Goal: Task Accomplishment & Management: Manage account settings

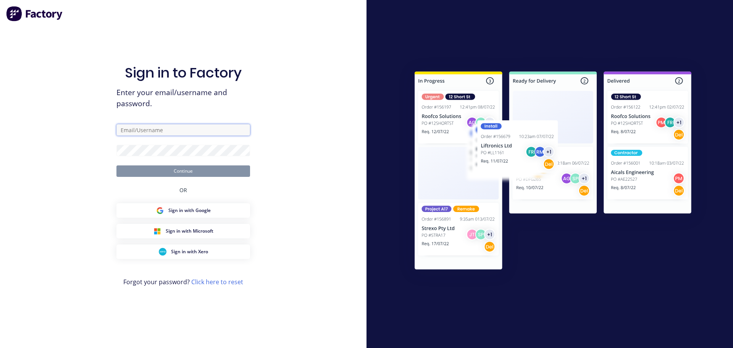
type input "[EMAIL_ADDRESS][DOMAIN_NAME]"
click at [196, 124] on input "[EMAIL_ADDRESS][DOMAIN_NAME]" at bounding box center [183, 129] width 134 height 11
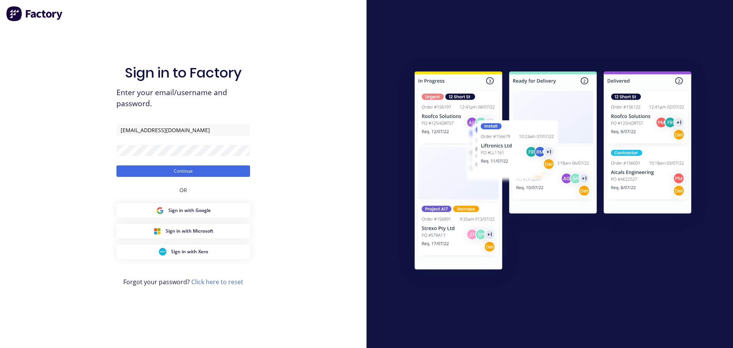
click at [248, 99] on span "Enter your email/username and password." at bounding box center [183, 98] width 134 height 22
click at [189, 169] on button "Continue" at bounding box center [183, 170] width 134 height 11
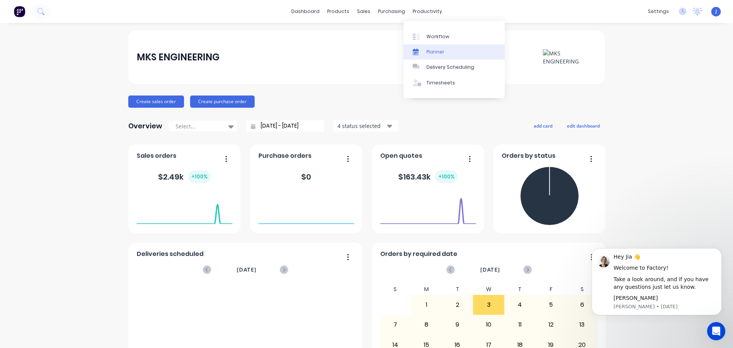
click at [434, 50] on div "Planner" at bounding box center [435, 51] width 18 height 7
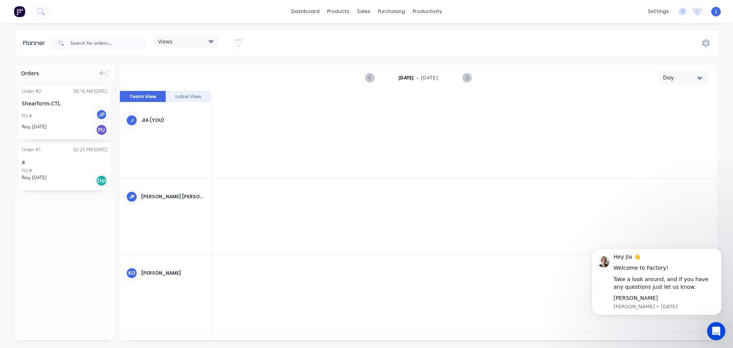
scroll to position [0, 1466]
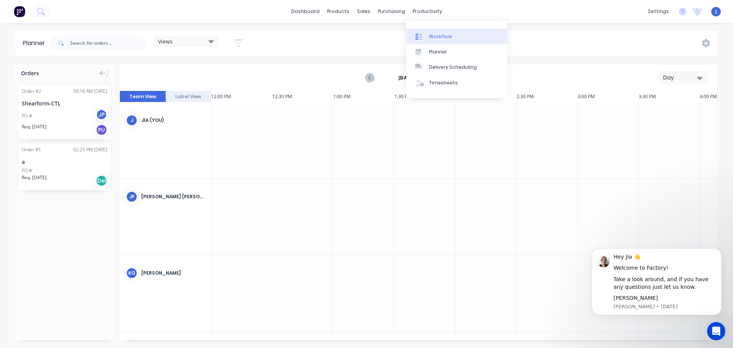
click at [432, 35] on div "Workflow" at bounding box center [440, 36] width 23 height 7
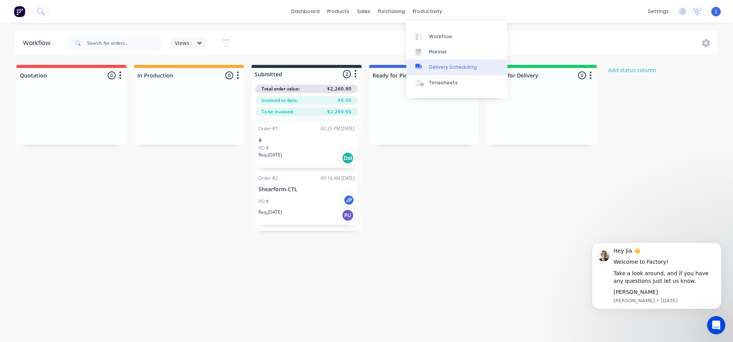
click at [441, 63] on link "Delivery Scheduling" at bounding box center [456, 67] width 101 height 15
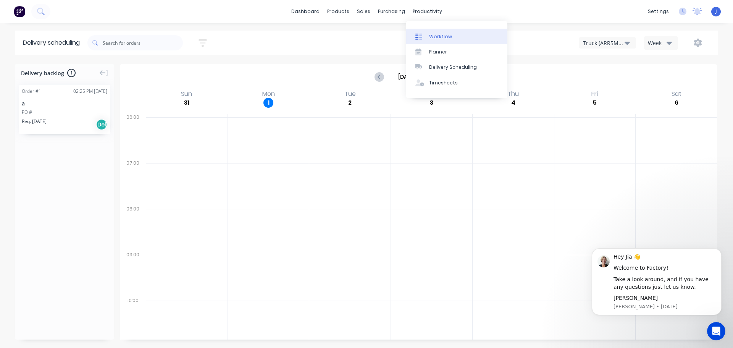
click at [430, 35] on div "Workflow" at bounding box center [440, 36] width 23 height 7
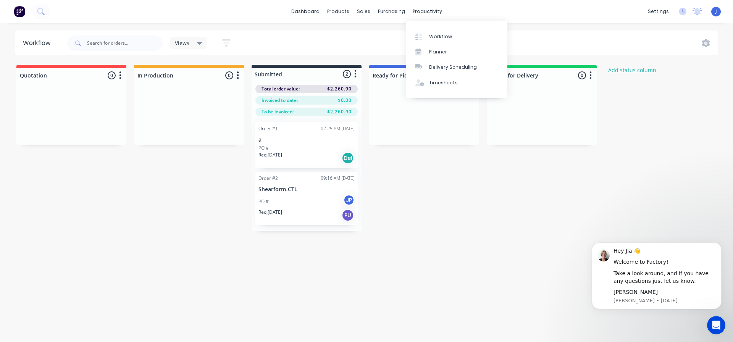
click at [392, 40] on div "Views Save new view None (Default) edit Show/Hide statuses Show line item cards…" at bounding box center [392, 43] width 652 height 23
click at [423, 6] on div "productivity" at bounding box center [427, 11] width 37 height 11
click at [423, 50] on div at bounding box center [420, 51] width 11 height 7
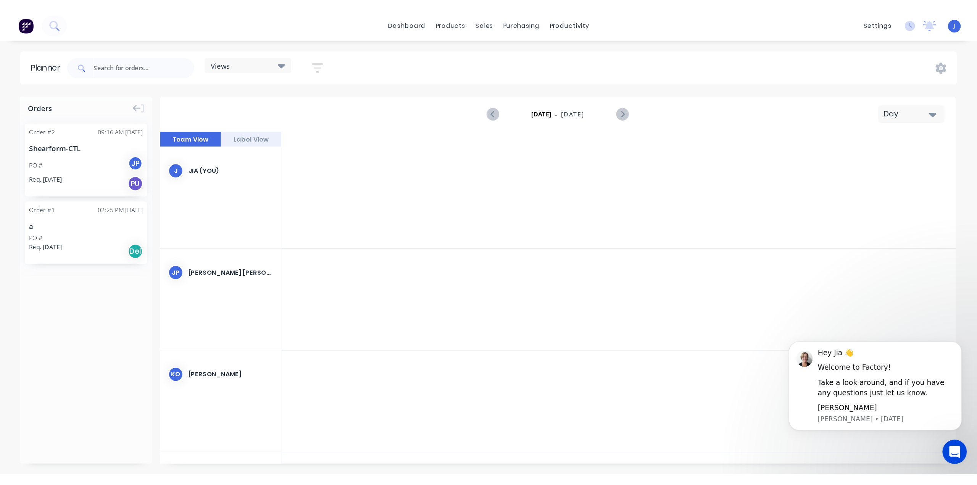
scroll to position [0, 1466]
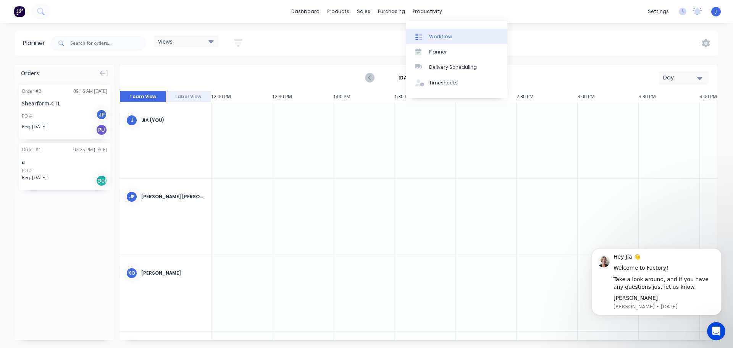
click at [432, 35] on div "Workflow" at bounding box center [440, 36] width 23 height 7
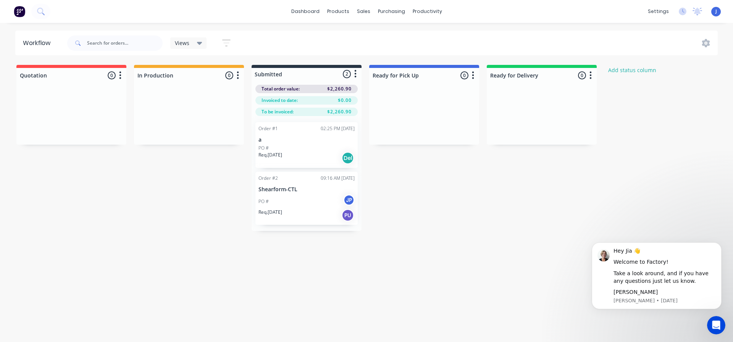
click at [368, 45] on div "Views Save new view None (Default) edit Show/Hide statuses Show line item cards…" at bounding box center [392, 43] width 652 height 23
click at [579, 42] on div "Views Save new view None (Default) edit Show/Hide statuses Show line item cards…" at bounding box center [392, 43] width 652 height 23
click at [404, 50] on div "Suppliers" at bounding box center [407, 51] width 23 height 7
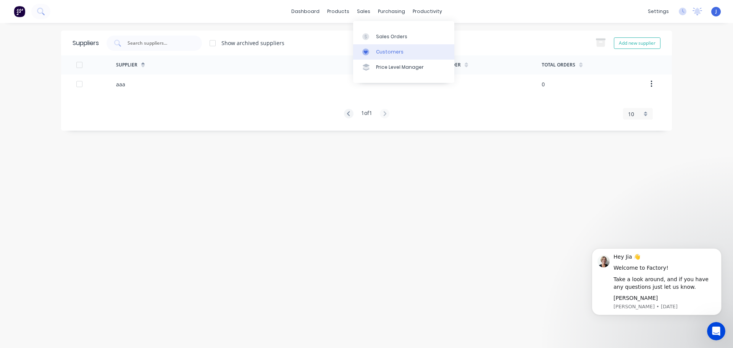
click at [387, 52] on div "Customers" at bounding box center [389, 51] width 27 height 7
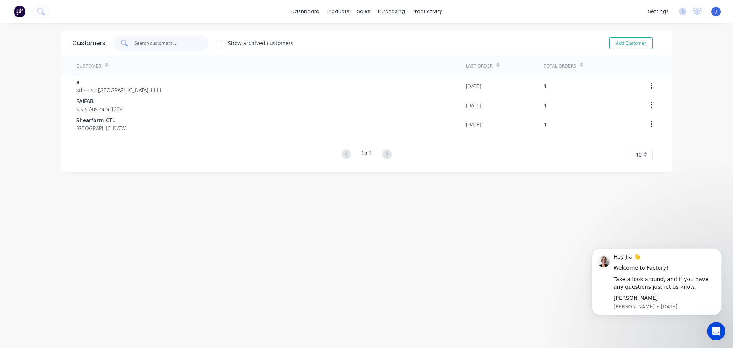
click at [168, 45] on input "text" at bounding box center [171, 42] width 74 height 15
click at [515, 16] on div "dashboard products sales purchasing productivity dashboard products Product Cat…" at bounding box center [366, 11] width 733 height 23
click at [176, 42] on input "text" at bounding box center [171, 42] width 74 height 15
click at [400, 53] on div "Suppliers" at bounding box center [404, 51] width 23 height 7
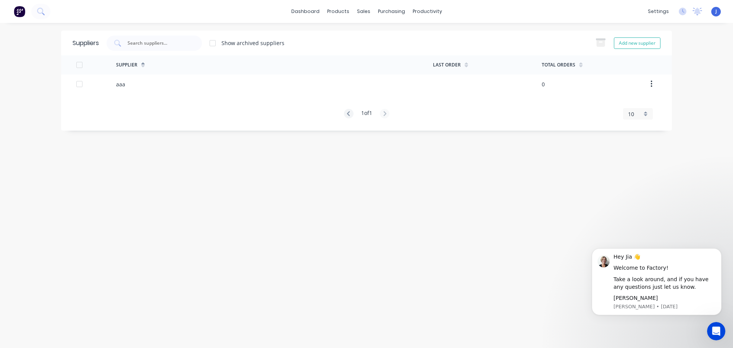
click at [256, 41] on div "Show archived suppliers" at bounding box center [252, 43] width 63 height 8
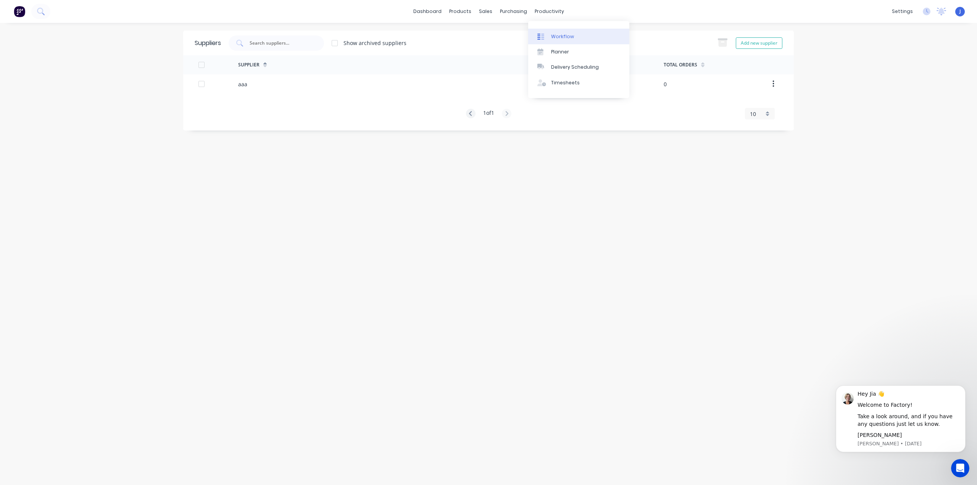
click at [577, 35] on link "Workflow" at bounding box center [578, 36] width 101 height 15
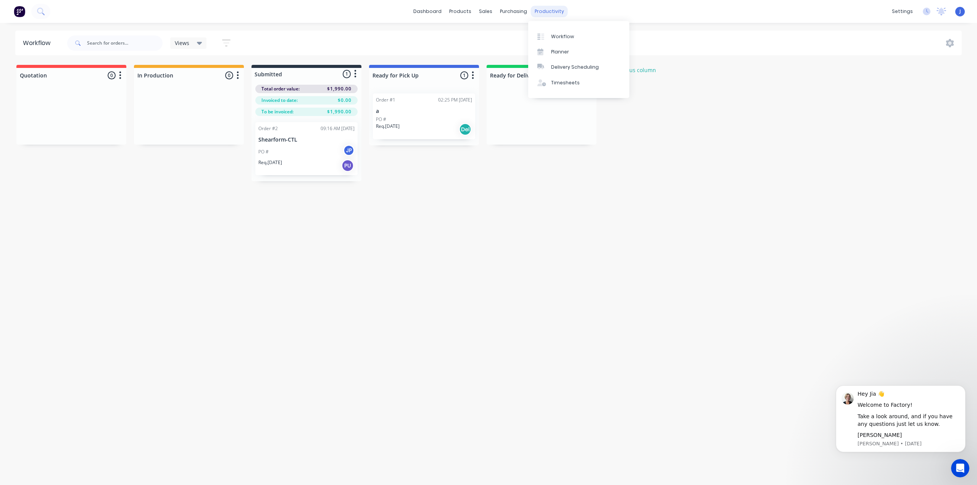
click at [544, 13] on div "productivity" at bounding box center [549, 11] width 37 height 11
click at [559, 51] on div "Planner" at bounding box center [560, 51] width 18 height 7
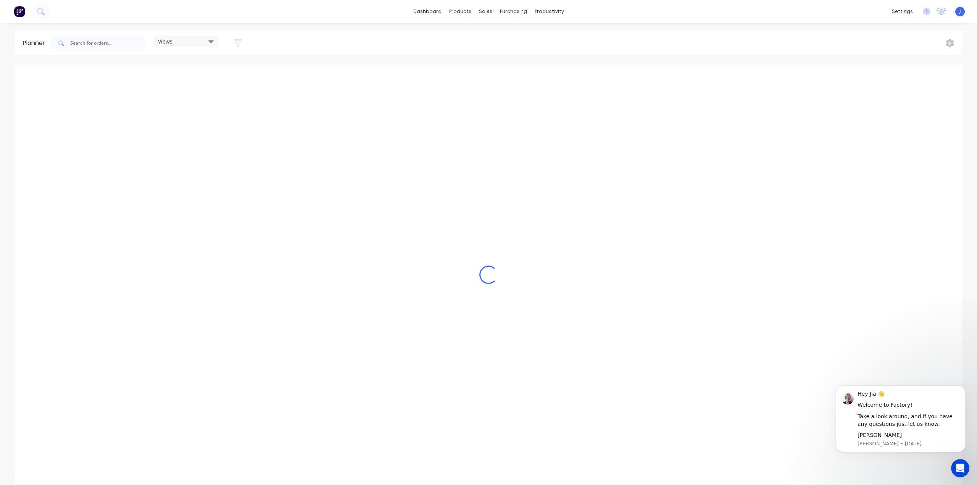
scroll to position [0, 1466]
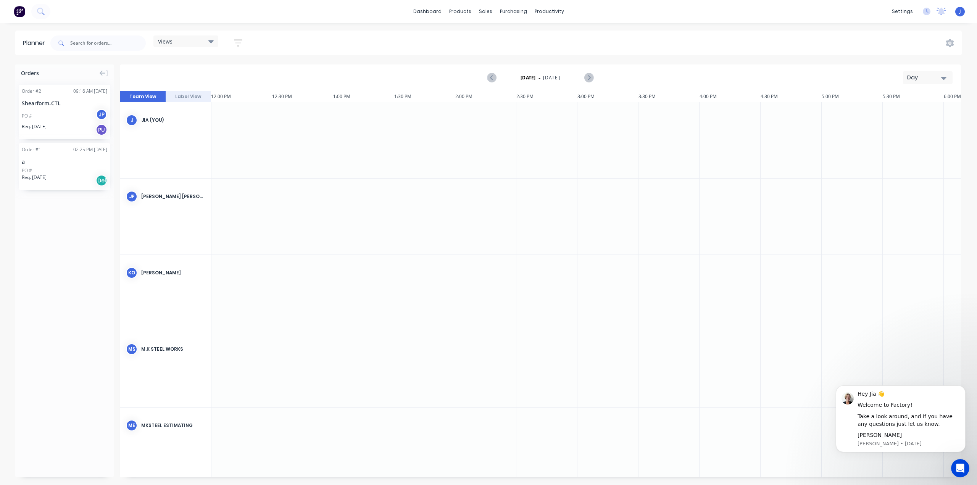
click at [721, 10] on div "dashboard products sales purchasing productivity dashboard products Product Cat…" at bounding box center [488, 11] width 977 height 23
click at [565, 50] on div "Planner" at bounding box center [560, 51] width 18 height 7
click at [563, 37] on div "Workflow" at bounding box center [562, 36] width 23 height 7
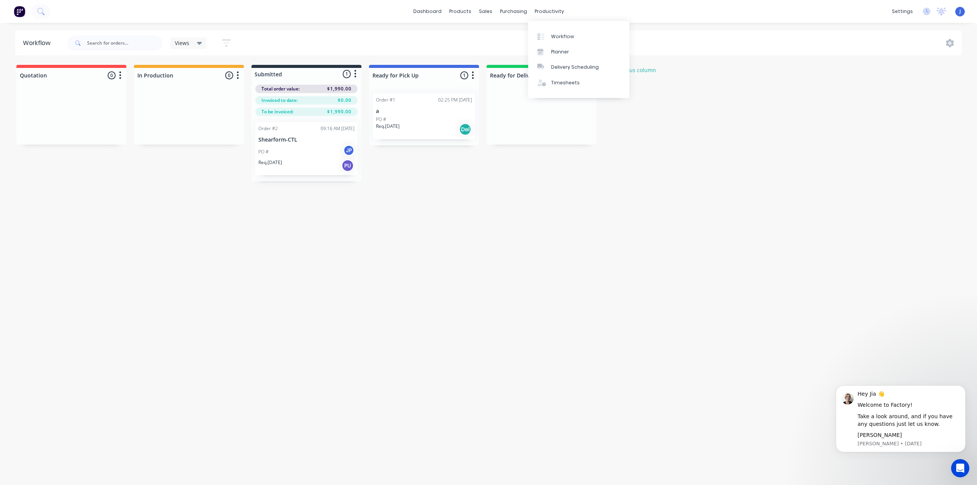
click at [501, 188] on div "Workflow Views Save new view None (Default) edit Show/Hide statuses Show line i…" at bounding box center [488, 250] width 977 height 439
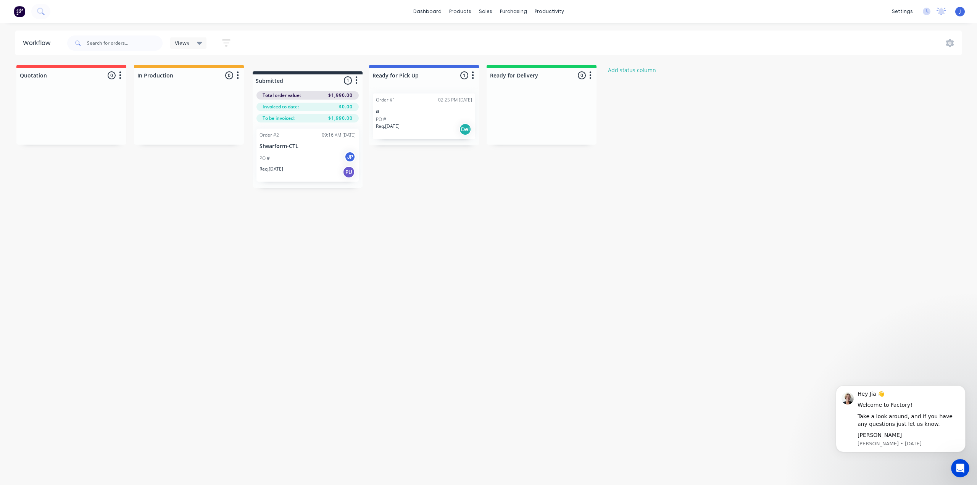
drag, startPoint x: 299, startPoint y: 73, endPoint x: 300, endPoint y: 80, distance: 7.3
click at [300, 80] on div "Quotation 0 Status colour #FF4949 hex #FF4949 Save Cancel Notifications Email S…" at bounding box center [409, 123] width 830 height 116
drag, startPoint x: 305, startPoint y: 72, endPoint x: 351, endPoint y: 92, distance: 49.4
click at [313, 84] on div "Quotation 0 Status colour #FF4949 hex #FF4949 Save Cancel Notifications Email S…" at bounding box center [409, 123] width 830 height 116
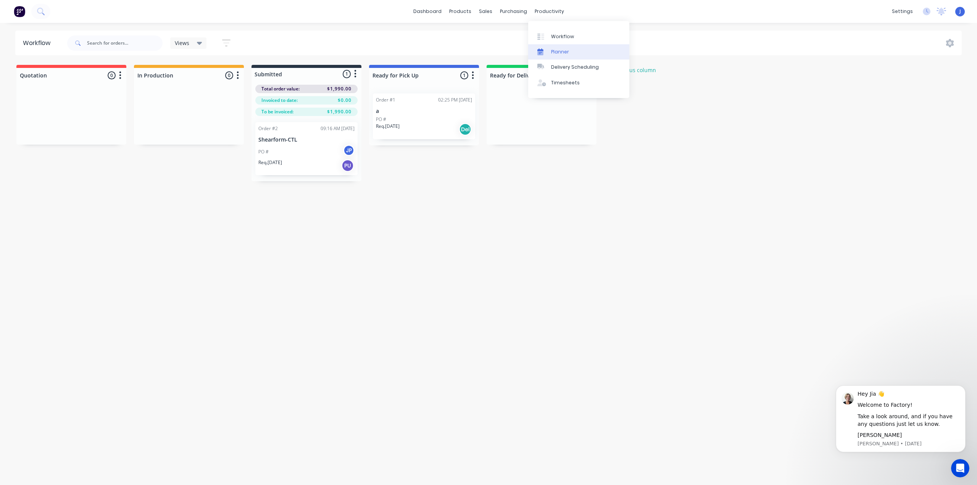
click at [563, 51] on div "Planner" at bounding box center [560, 51] width 18 height 7
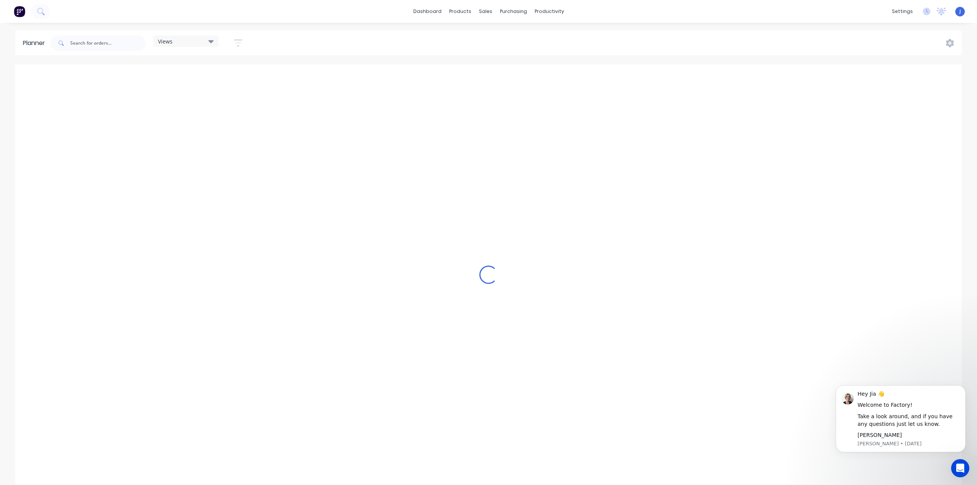
scroll to position [0, 1466]
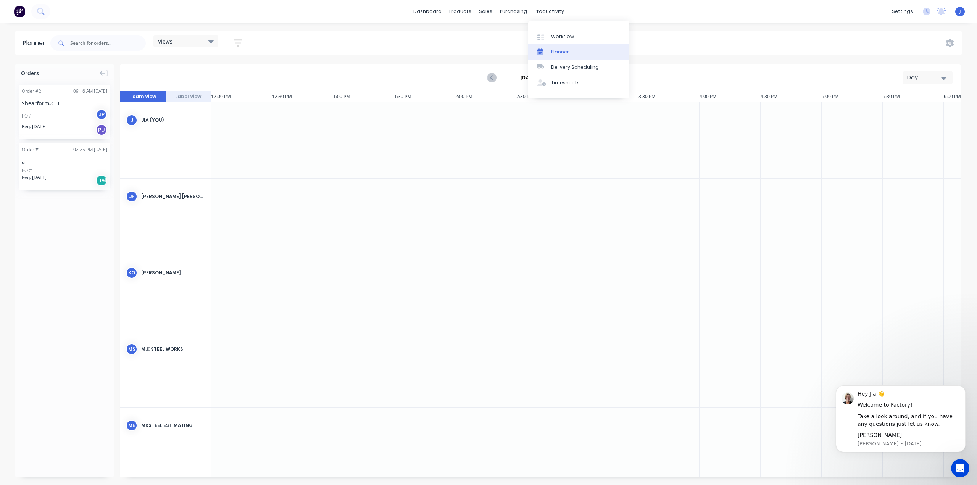
click at [579, 52] on link "Planner" at bounding box center [578, 51] width 101 height 15
click at [560, 37] on div "Workflow" at bounding box center [562, 36] width 23 height 7
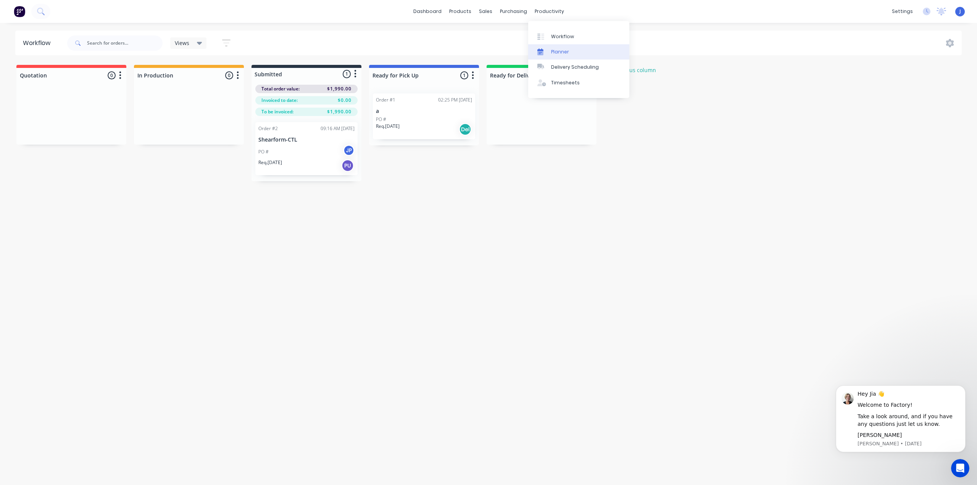
click at [559, 49] on div "Planner" at bounding box center [560, 51] width 18 height 7
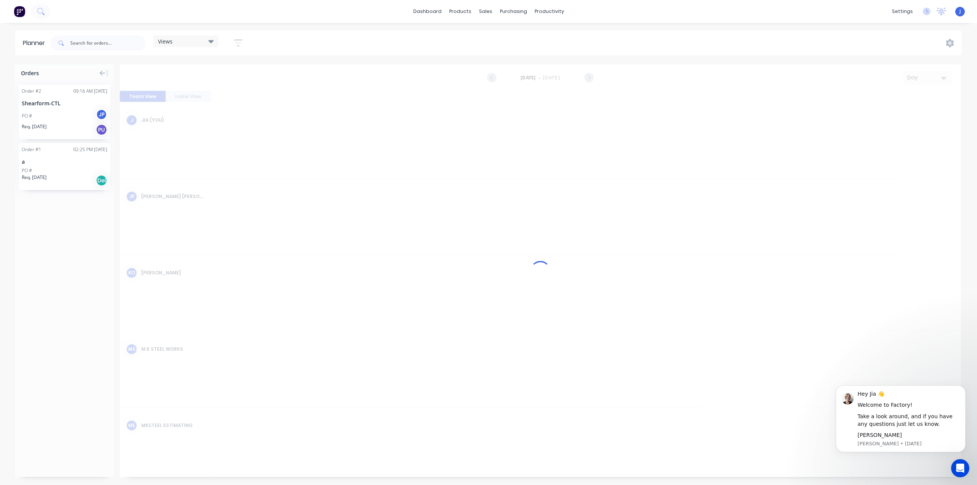
scroll to position [0, 1466]
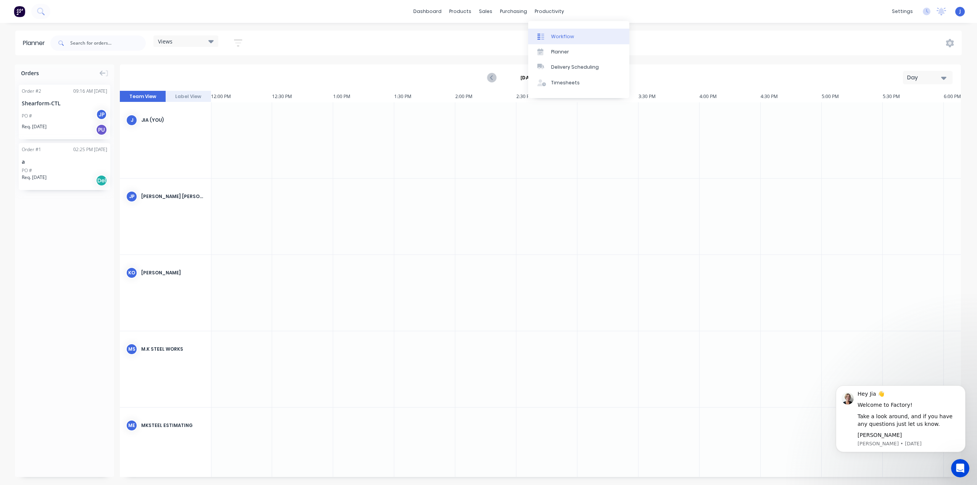
click at [563, 37] on div "Workflow" at bounding box center [562, 36] width 23 height 7
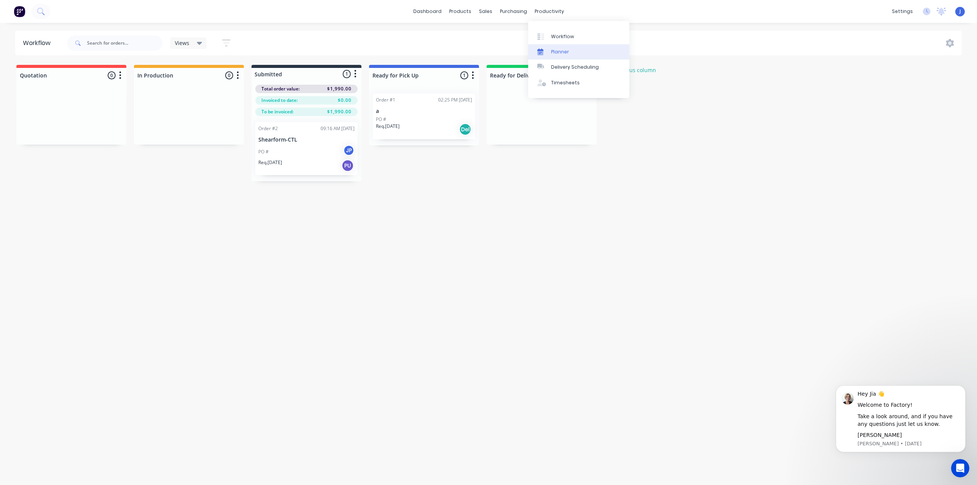
click at [558, 53] on div "Planner" at bounding box center [560, 51] width 18 height 7
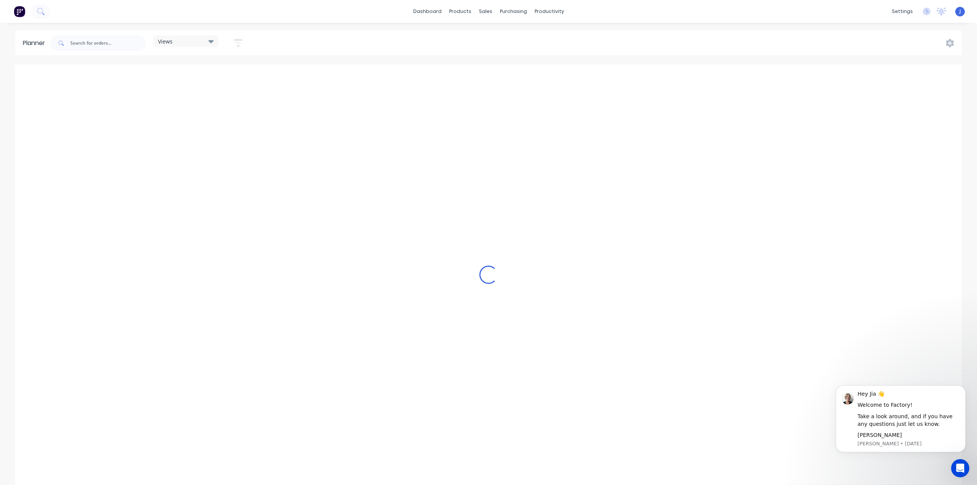
scroll to position [0, 1466]
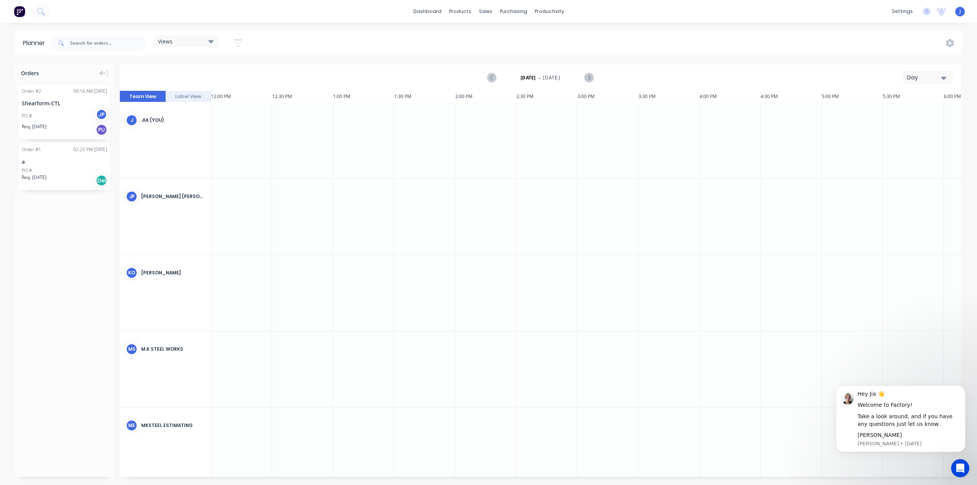
click at [236, 42] on icon "button" at bounding box center [238, 43] width 8 height 10
click at [227, 70] on icon "button" at bounding box center [229, 71] width 5 height 8
click at [231, 164] on icon "button" at bounding box center [229, 163] width 5 height 3
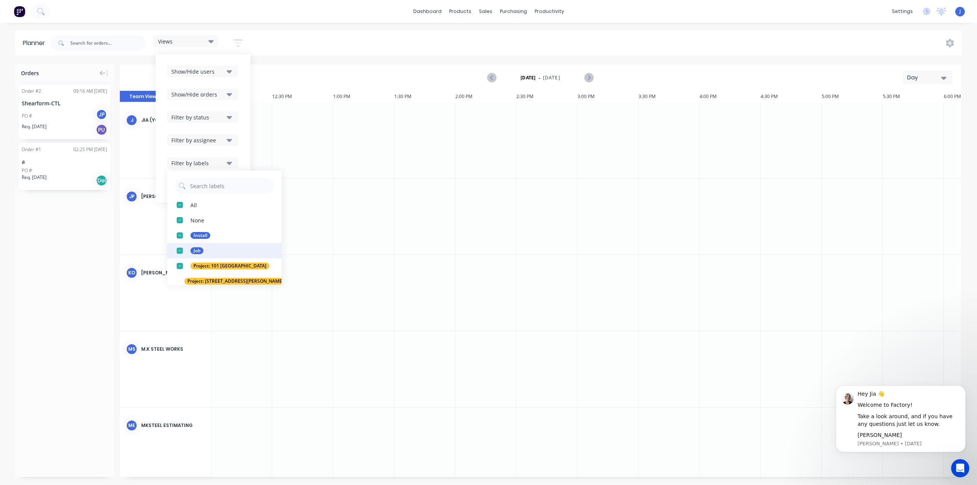
scroll to position [38, 0]
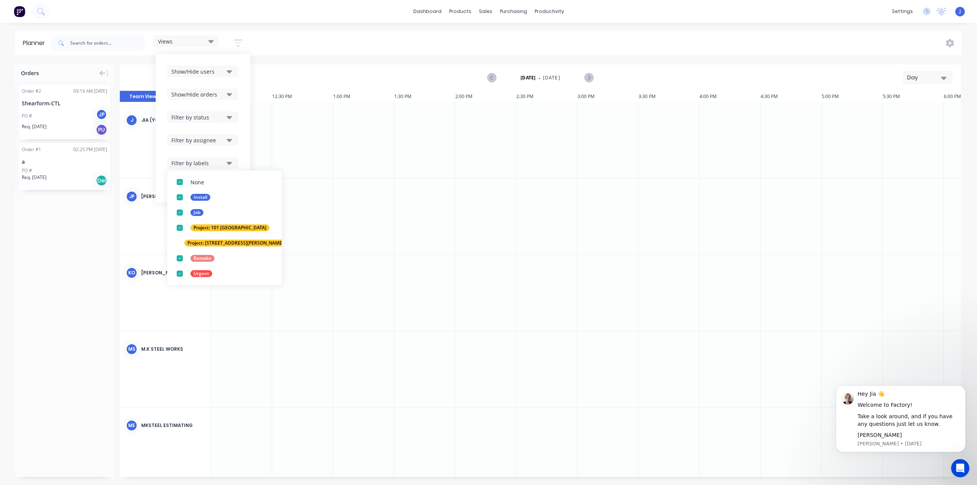
click at [226, 116] on button "Filter by status" at bounding box center [202, 116] width 71 height 11
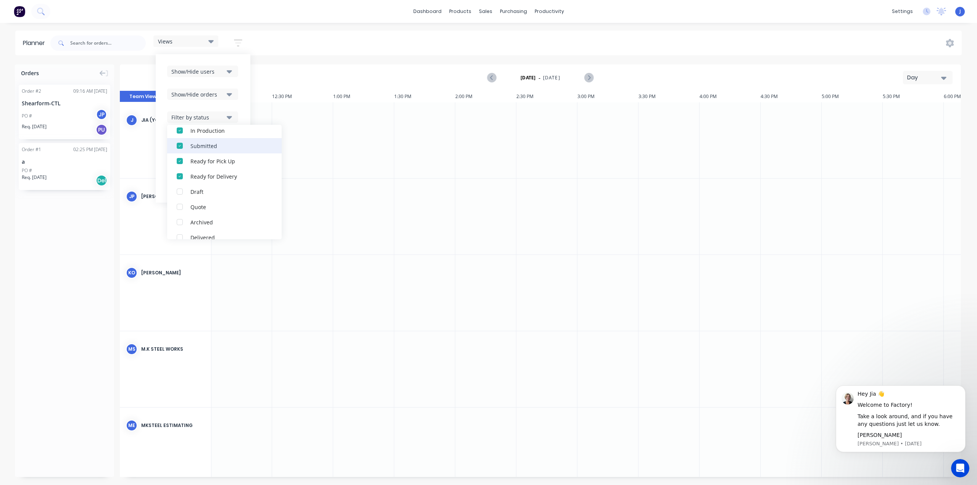
scroll to position [76, 0]
click at [180, 159] on div "button" at bounding box center [179, 159] width 15 height 15
click at [180, 142] on div "button" at bounding box center [179, 143] width 15 height 15
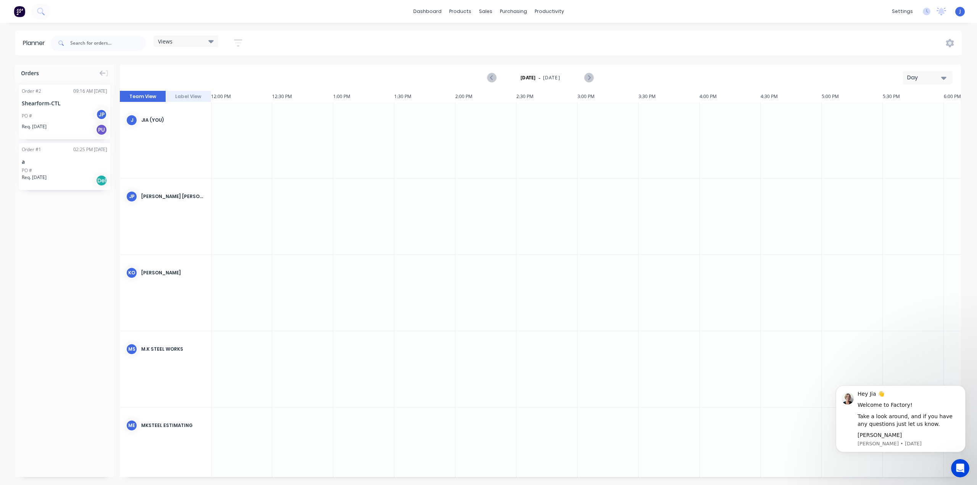
click at [284, 72] on div "[DATE] - [DATE] Day" at bounding box center [541, 77] width 840 height 25
click at [207, 43] on div "Views" at bounding box center [186, 41] width 56 height 7
click at [215, 80] on button "Save new view" at bounding box center [206, 81] width 95 height 11
click at [307, 63] on input "text" at bounding box center [317, 63] width 83 height 15
type input "Excluding Completed Job"
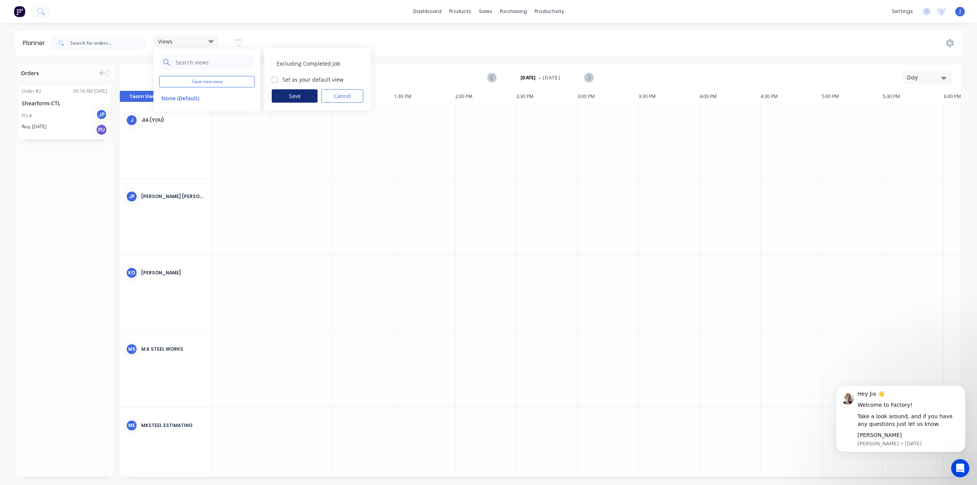
click at [297, 94] on button "Save" at bounding box center [295, 95] width 46 height 13
click at [190, 96] on button "None (Default)" at bounding box center [199, 98] width 81 height 9
click at [191, 115] on button "Excluding Completed Job" at bounding box center [199, 113] width 81 height 9
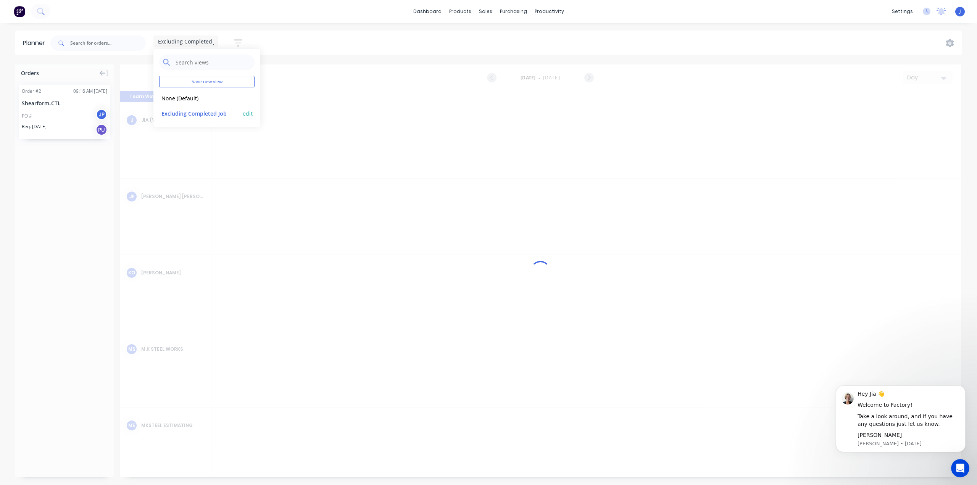
scroll to position [0, 1466]
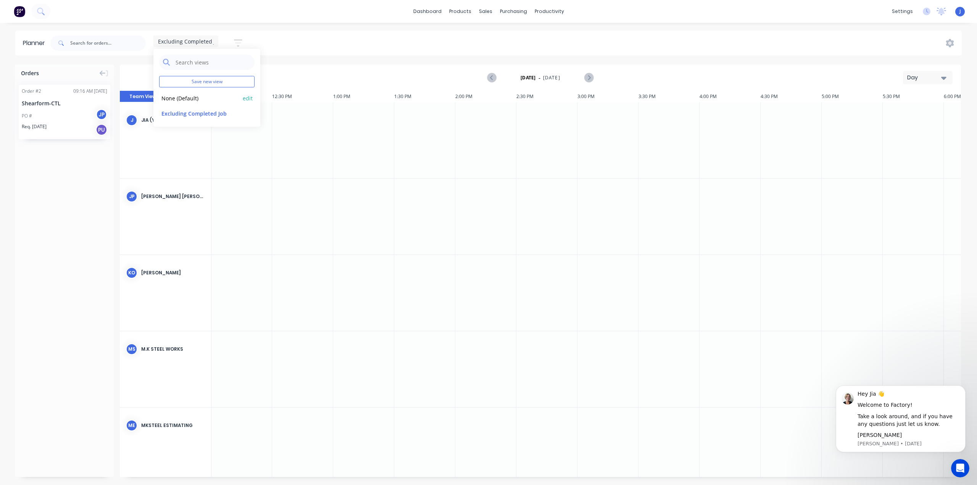
click at [182, 97] on button "None (Default)" at bounding box center [199, 98] width 81 height 9
click at [558, 34] on div "Workflow" at bounding box center [562, 36] width 23 height 7
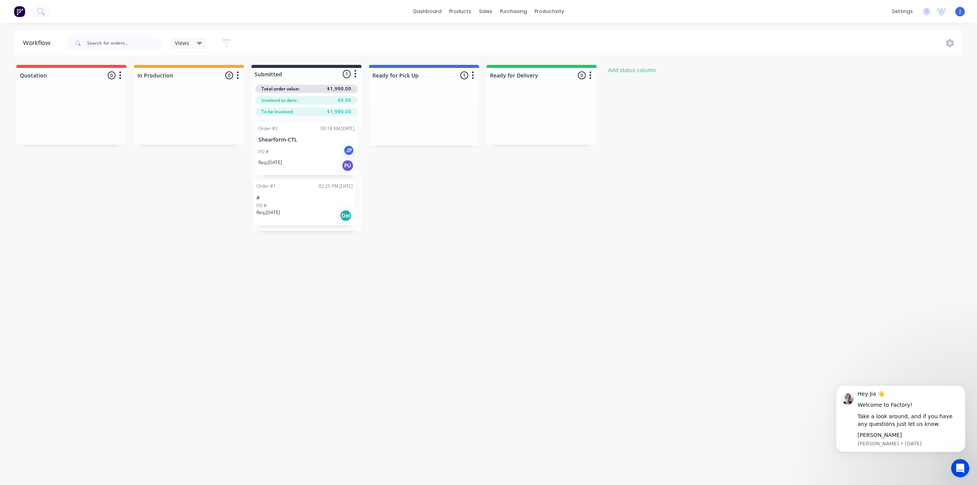
drag, startPoint x: 430, startPoint y: 105, endPoint x: 309, endPoint y: 191, distance: 148.6
click at [309, 191] on div "Quotation 0 Status colour #FF4949 hex #FF4949 Save Cancel Notifications Email S…" at bounding box center [409, 148] width 830 height 166
click at [560, 34] on div "Workflow" at bounding box center [562, 36] width 23 height 7
click at [552, 49] on div "Planner" at bounding box center [560, 51] width 18 height 7
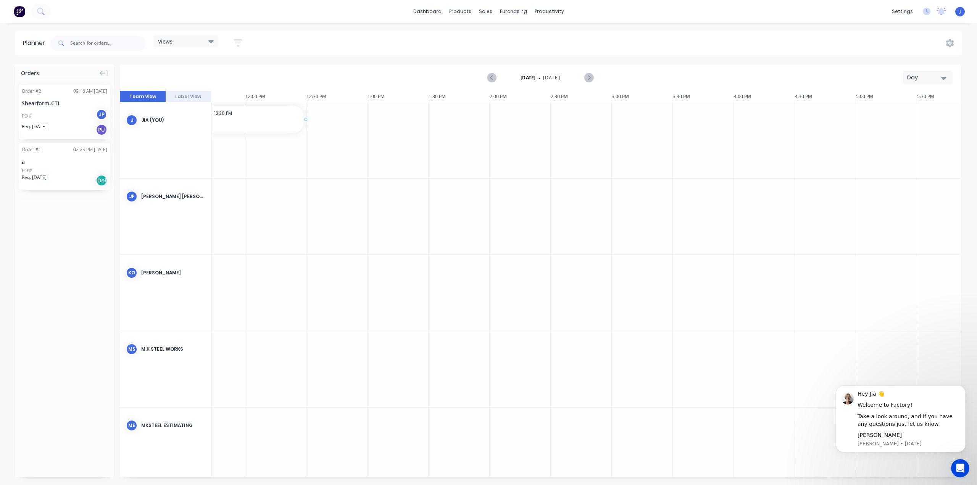
scroll to position [0, 1426]
drag, startPoint x: 70, startPoint y: 149, endPoint x: 397, endPoint y: 117, distance: 328.7
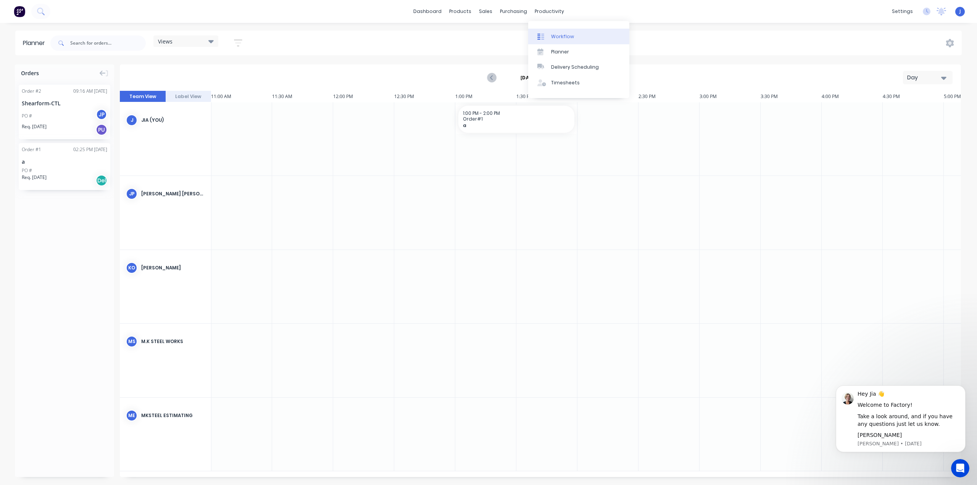
click at [567, 35] on div "Workflow" at bounding box center [562, 36] width 23 height 7
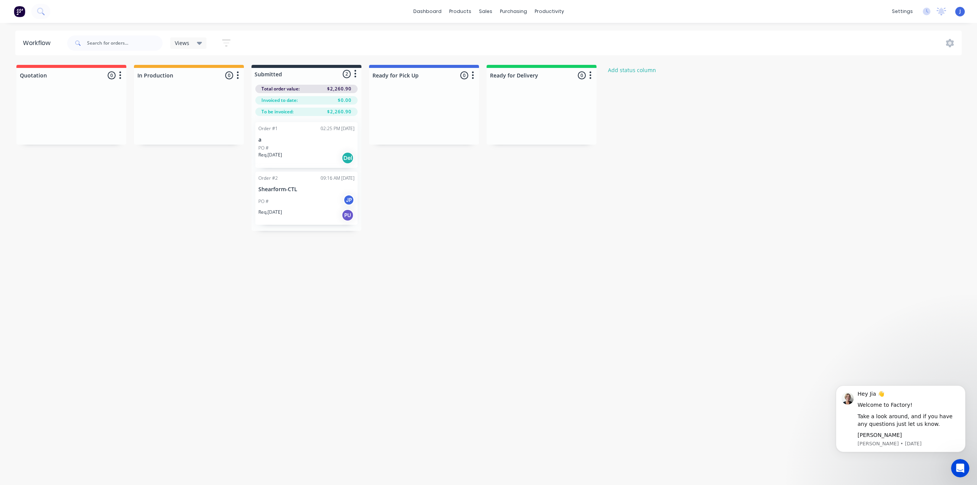
click at [302, 182] on div "Order #2 09:16 AM [DATE] Shearform-CTL PO # JP Req. [DATE] PU" at bounding box center [306, 198] width 102 height 53
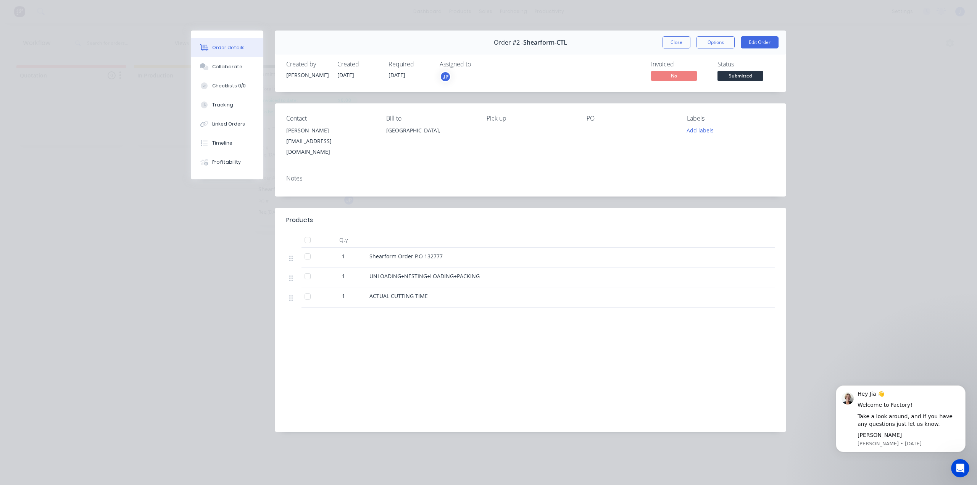
click at [676, 40] on button "Close" at bounding box center [677, 42] width 28 height 12
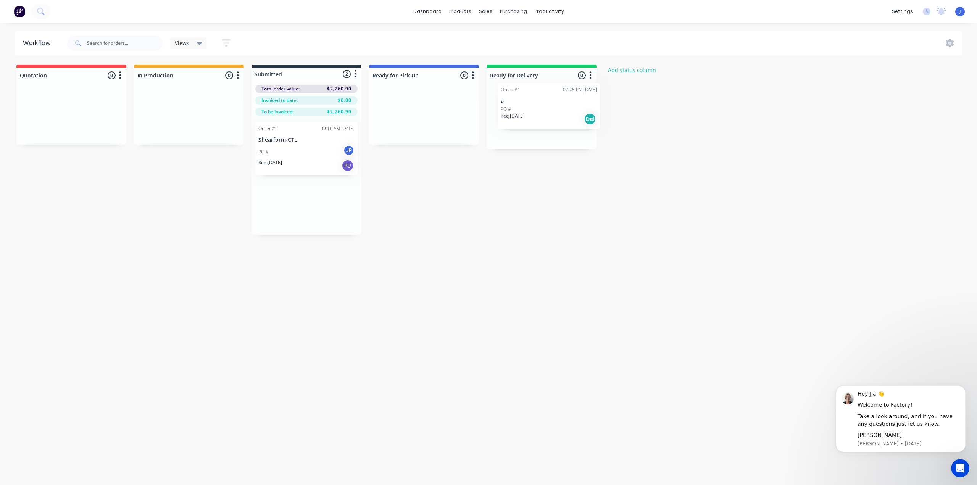
drag, startPoint x: 303, startPoint y: 134, endPoint x: 549, endPoint y: 95, distance: 248.8
click at [549, 95] on div "Quotation 0 Status colour #FF4949 hex #FF4949 Save Cancel Notifications Email S…" at bounding box center [409, 150] width 830 height 170
click at [556, 52] on div "Planner" at bounding box center [560, 51] width 18 height 7
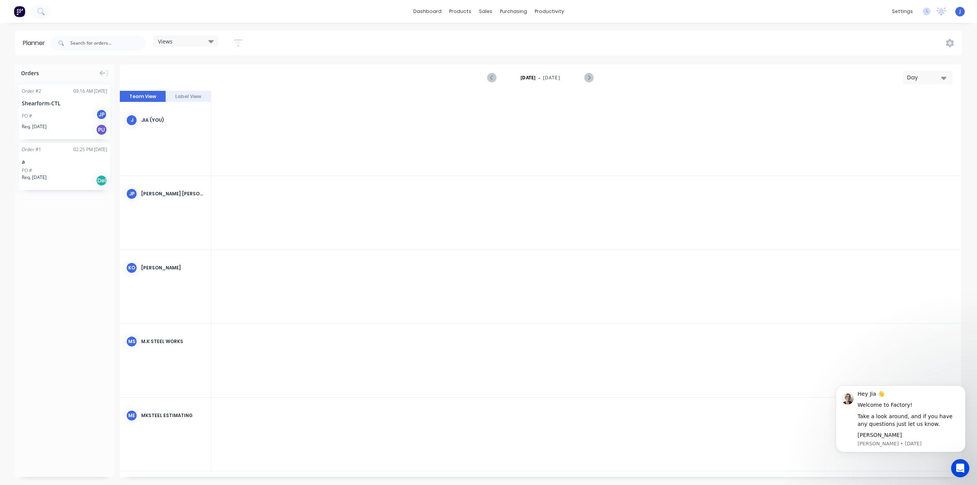
scroll to position [0, 1466]
click at [210, 37] on div "Views" at bounding box center [185, 40] width 65 height 11
click at [205, 111] on button "Excluding Completed Job" at bounding box center [199, 113] width 81 height 9
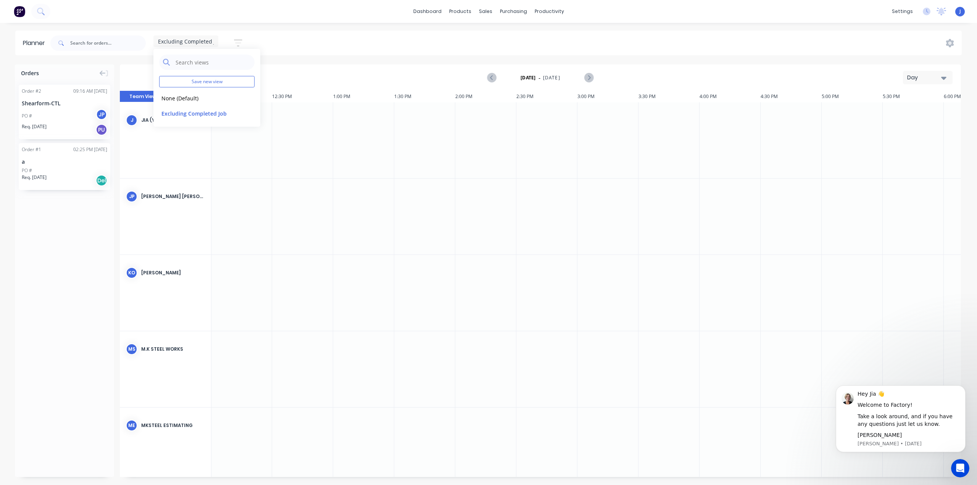
click at [303, 63] on div "Planner Excluding Completed Job Save new view None (Default) edit Excluding Com…" at bounding box center [488, 258] width 977 height 454
click at [561, 38] on div "Workflow" at bounding box center [562, 36] width 23 height 7
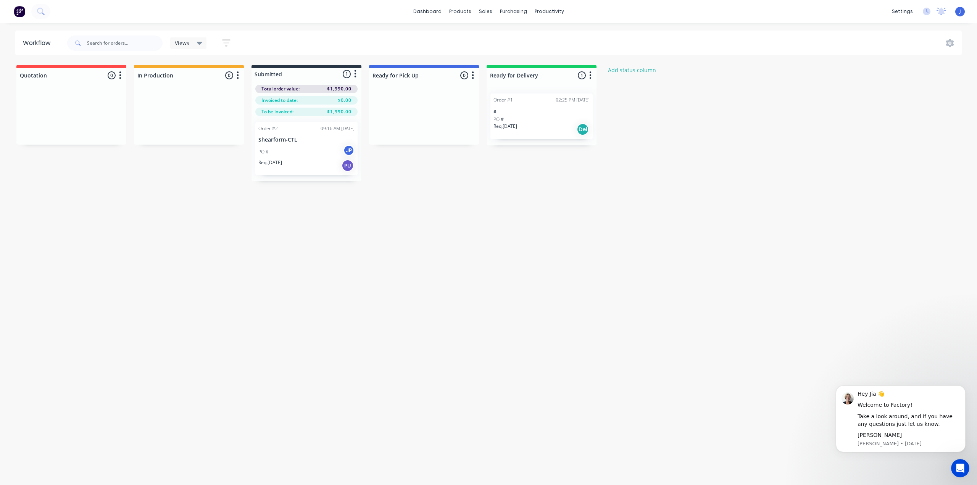
click at [356, 74] on icon "button" at bounding box center [356, 74] width 2 height 8
click at [346, 52] on div "Views Save new view None (Default) edit Show/Hide statuses Show line item cards…" at bounding box center [514, 43] width 897 height 23
click at [474, 73] on icon "button" at bounding box center [473, 76] width 2 height 10
click at [345, 51] on div "Views Save new view None (Default) edit Show/Hide statuses Show line item cards…" at bounding box center [514, 43] width 897 height 23
click at [355, 71] on icon "button" at bounding box center [356, 74] width 2 height 8
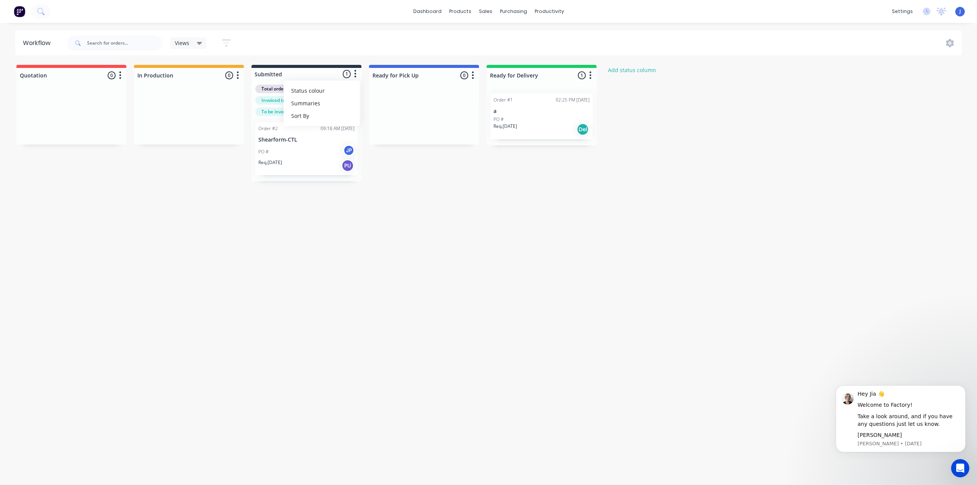
click at [344, 54] on div "Views Save new view None (Default) edit Show/Hide statuses Show line item cards…" at bounding box center [514, 43] width 897 height 23
click at [471, 74] on button "button" at bounding box center [472, 75] width 9 height 9
click at [451, 48] on div "Views Save new view None (Default) edit Show/Hide statuses Show line item cards…" at bounding box center [514, 43] width 897 height 23
click at [588, 73] on button "button" at bounding box center [590, 75] width 9 height 9
click at [481, 44] on div "Views Save new view None (Default) edit Show/Hide statuses Show line item cards…" at bounding box center [514, 43] width 897 height 23
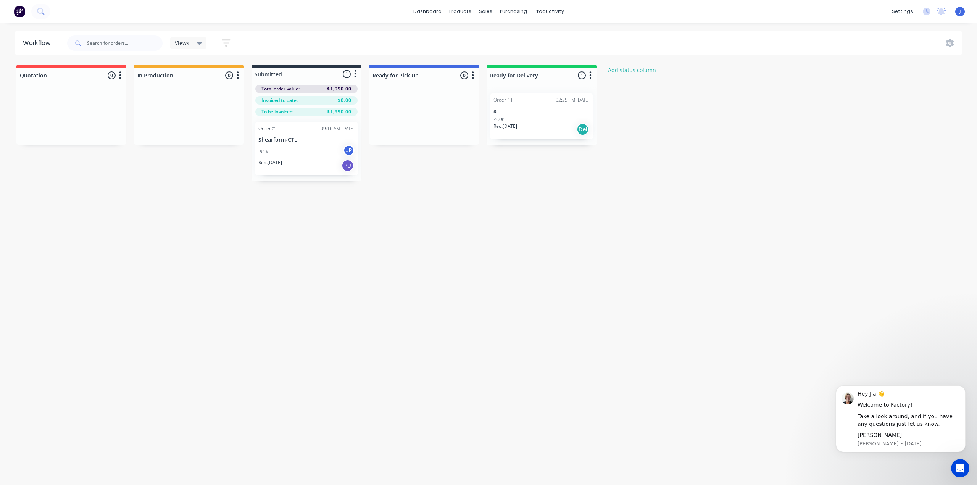
click at [357, 73] on button "button" at bounding box center [355, 73] width 9 height 9
click at [341, 40] on div "Views Save new view None (Default) edit Show/Hide statuses Show line item cards…" at bounding box center [514, 43] width 897 height 23
click at [960, 13] on span "J" at bounding box center [961, 11] width 2 height 7
click at [898, 96] on div "Sign out" at bounding box center [893, 95] width 21 height 7
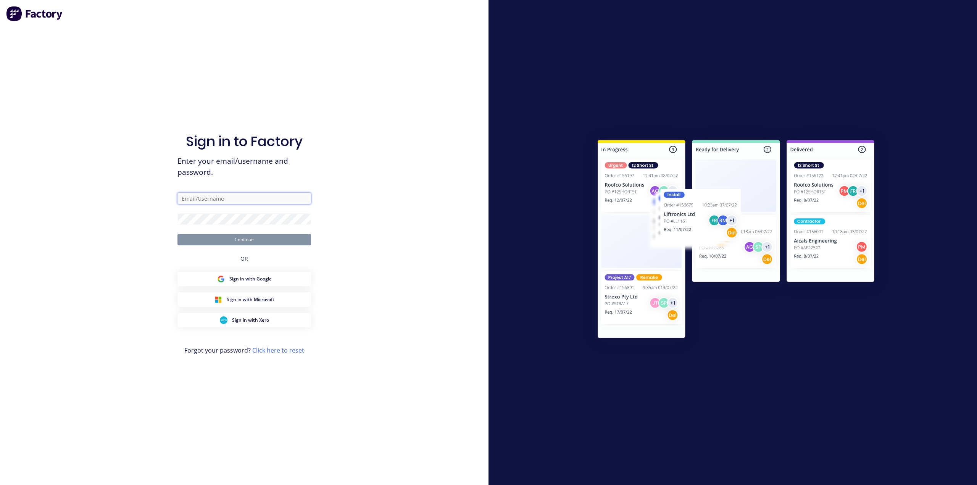
type input "[EMAIL_ADDRESS][DOMAIN_NAME]"
